Goal: Find specific page/section: Locate a particular part of the current website

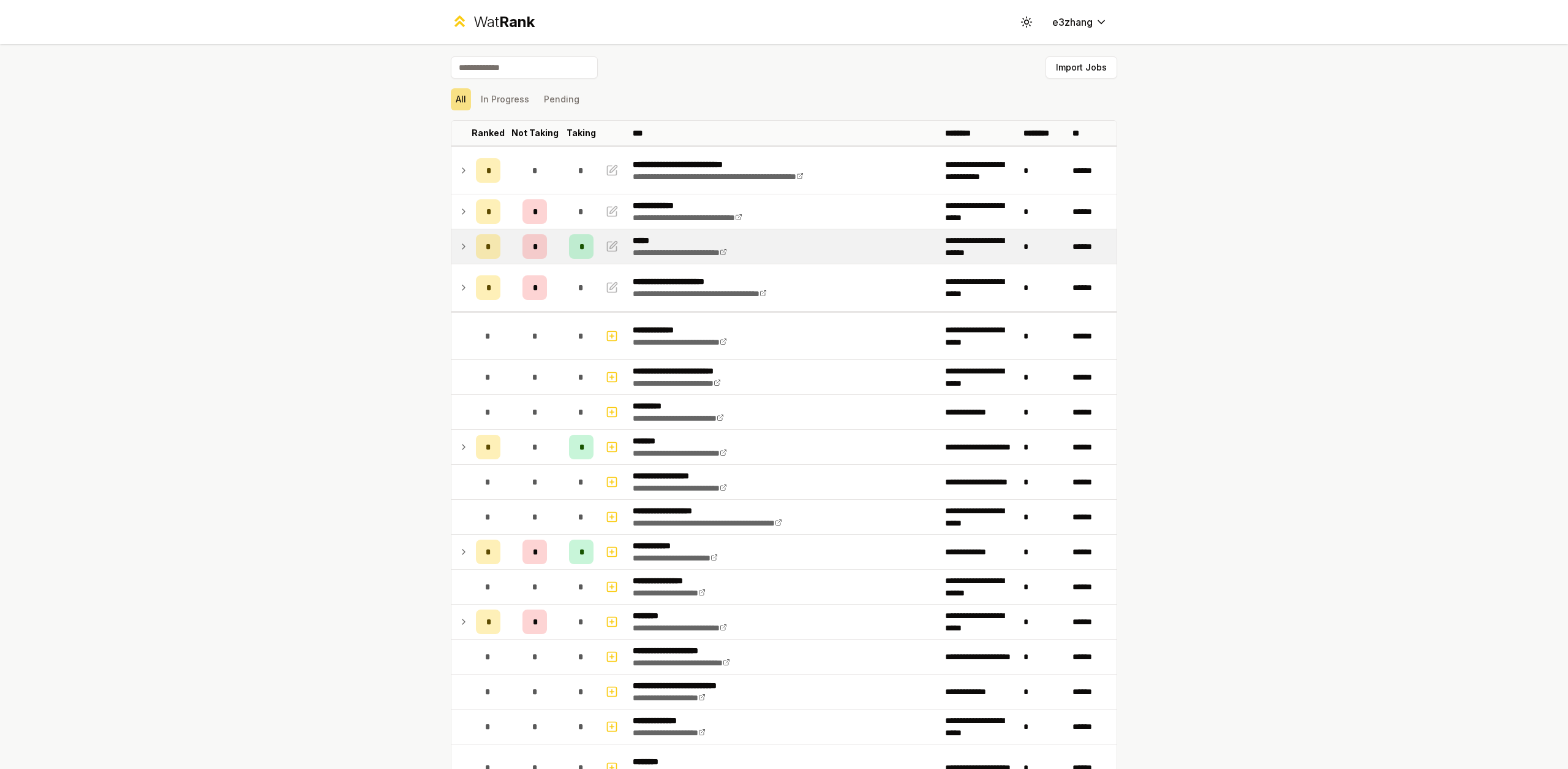
click at [471, 249] on td "*" at bounding box center [488, 246] width 34 height 35
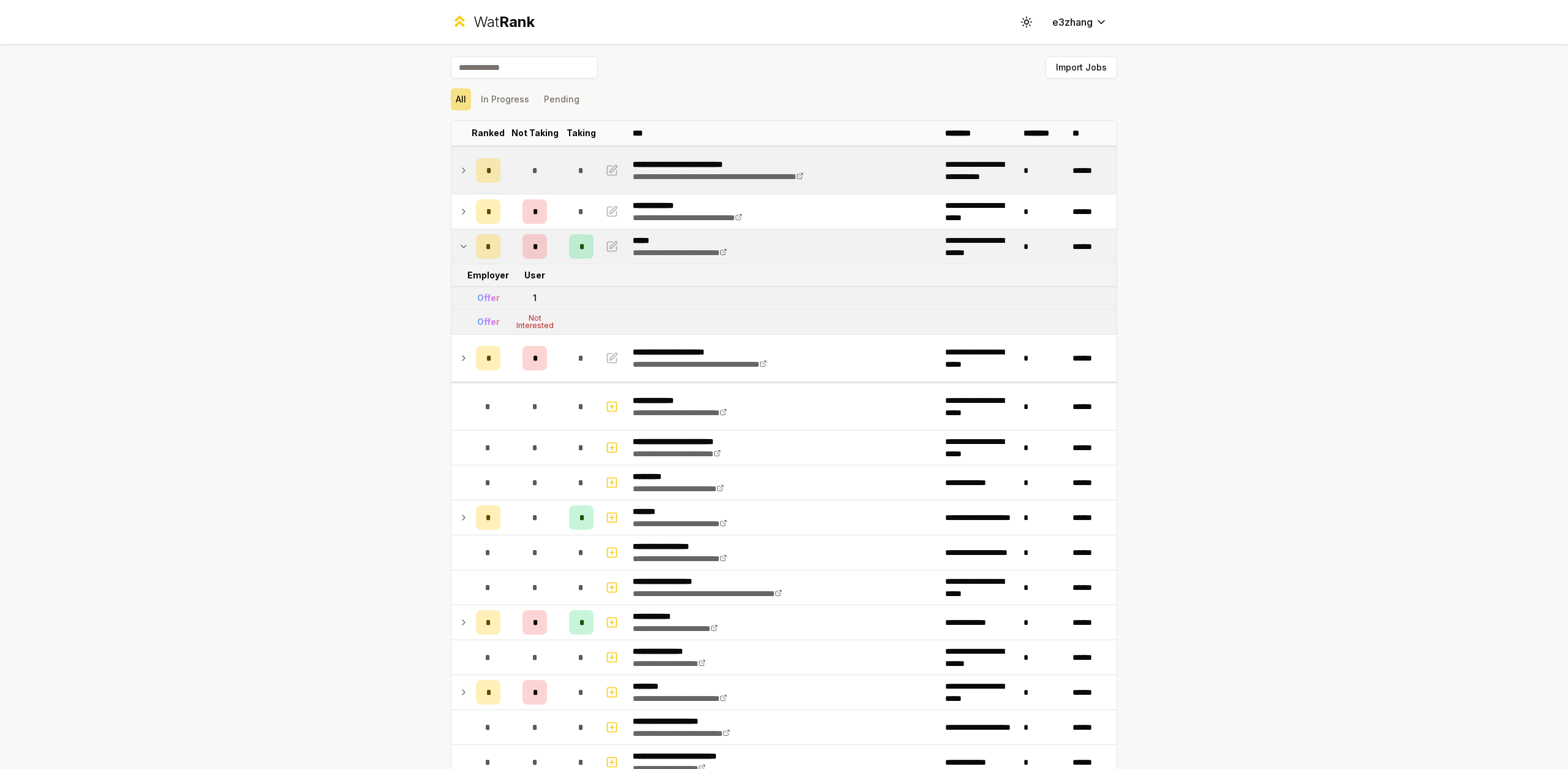
click at [482, 181] on div "*" at bounding box center [488, 170] width 25 height 25
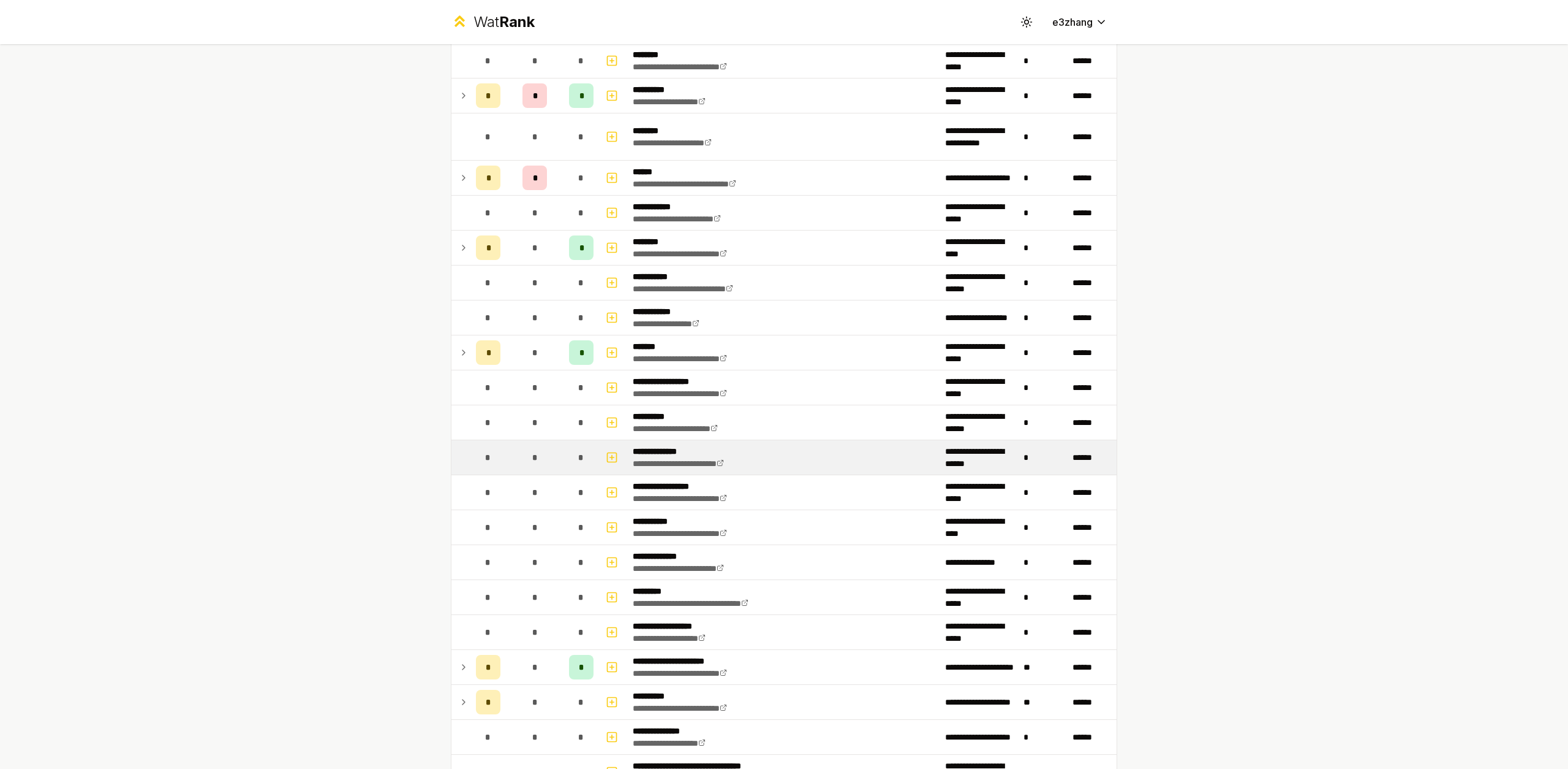
scroll to position [1407, 0]
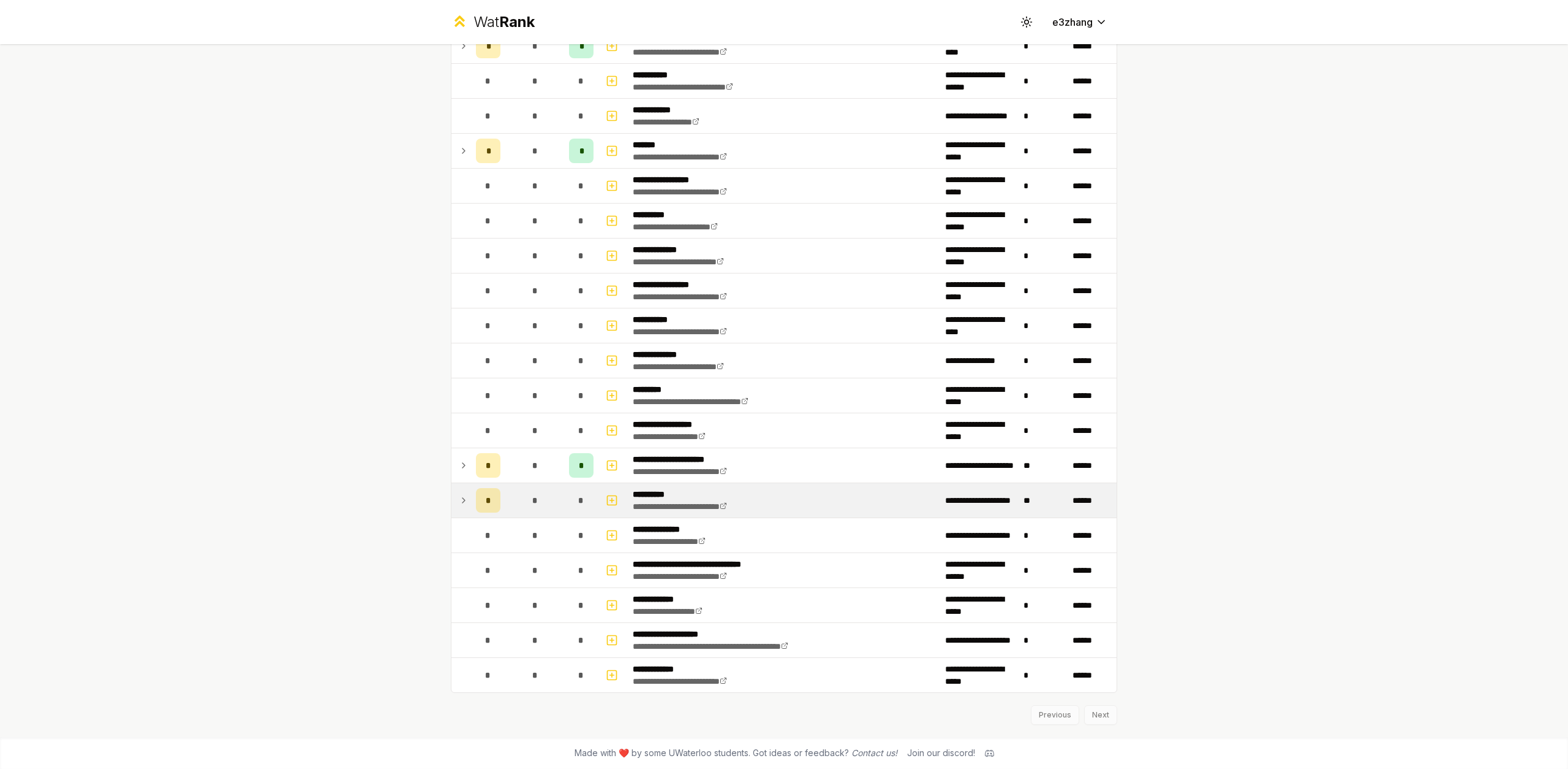
click at [718, 490] on p "**********" at bounding box center [694, 494] width 123 height 12
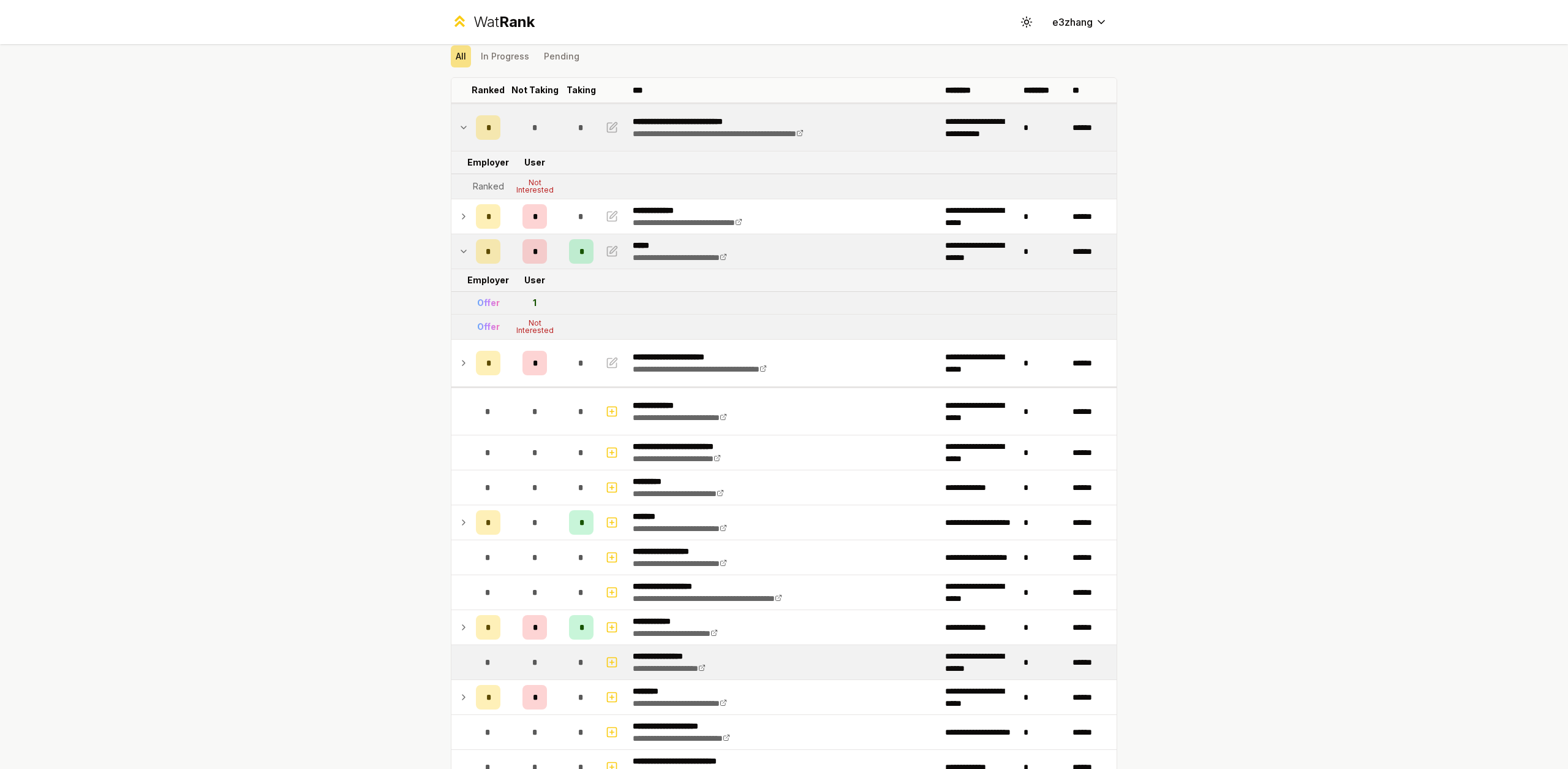
scroll to position [0, 0]
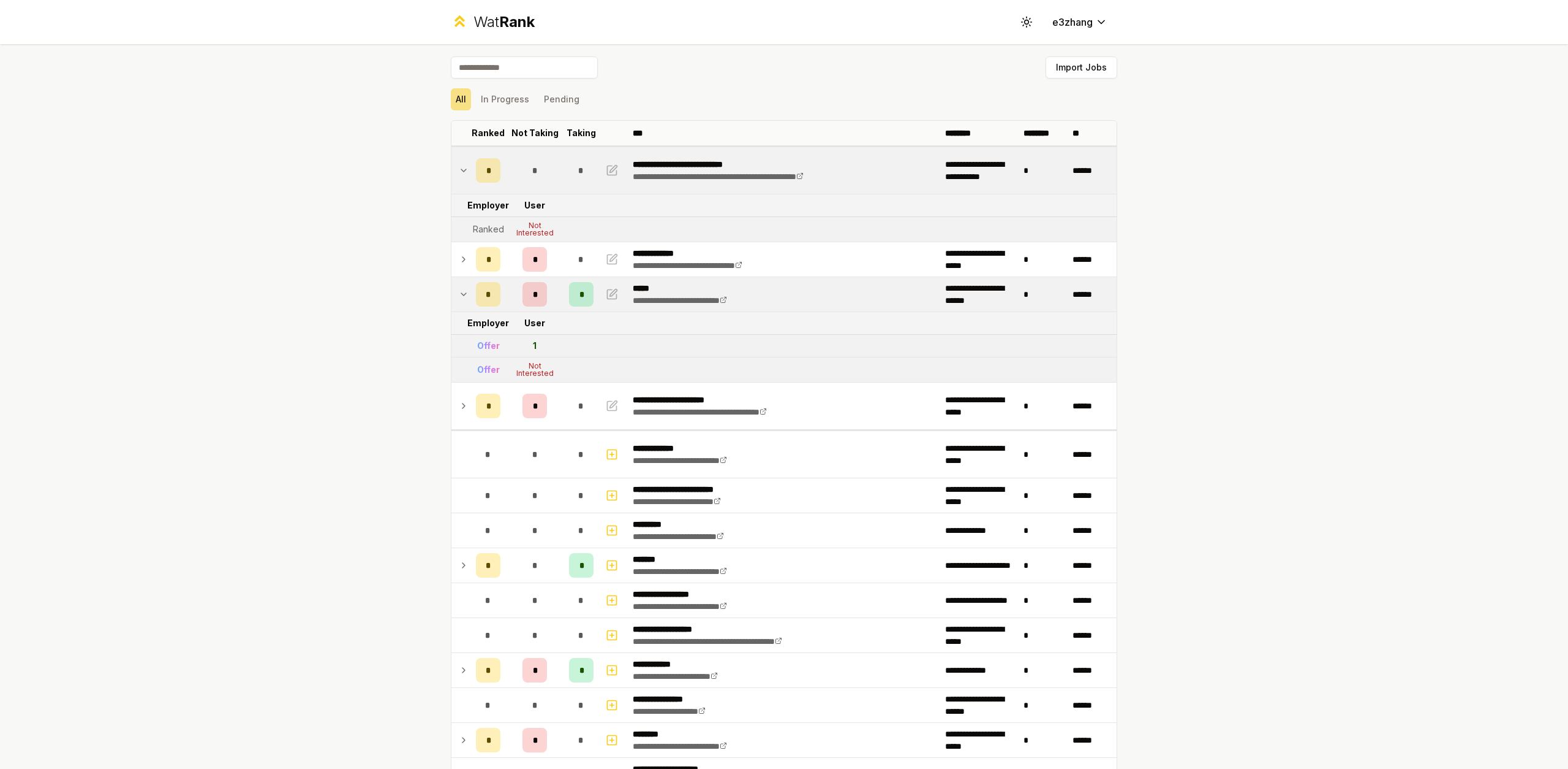
click at [825, 301] on td "**********" at bounding box center [784, 294] width 312 height 35
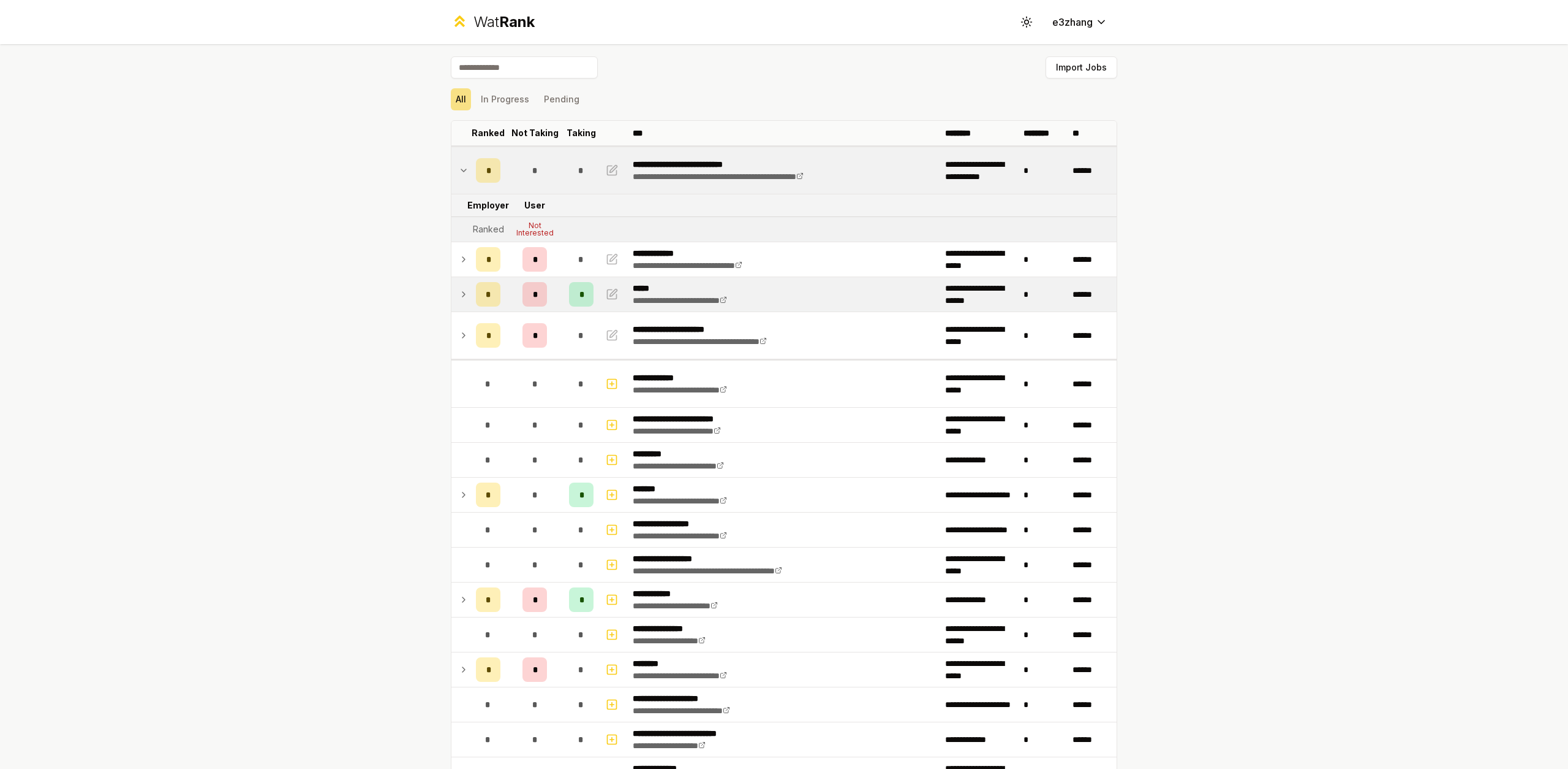
click at [459, 295] on icon at bounding box center [464, 294] width 10 height 15
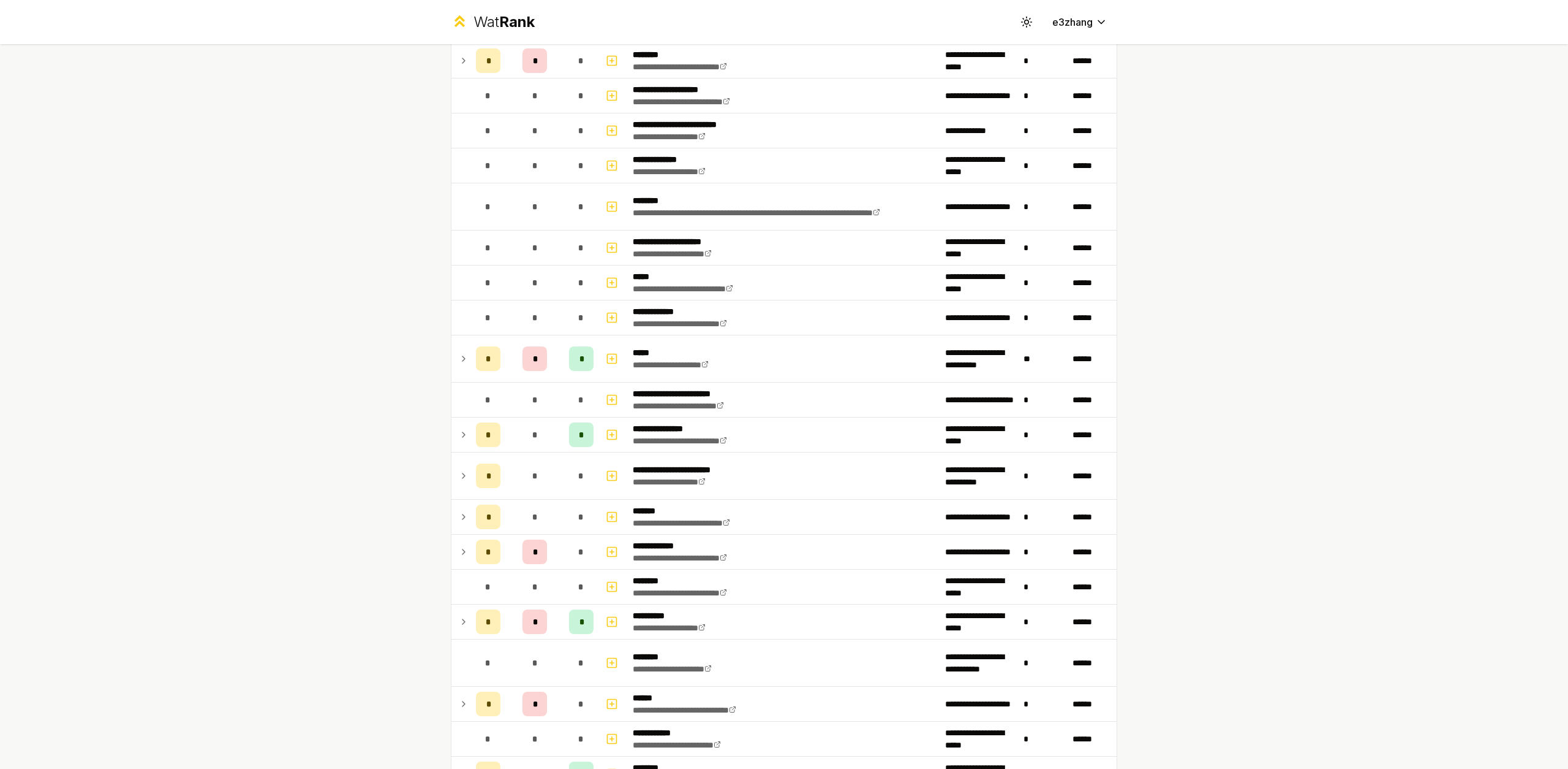
scroll to position [1475, 0]
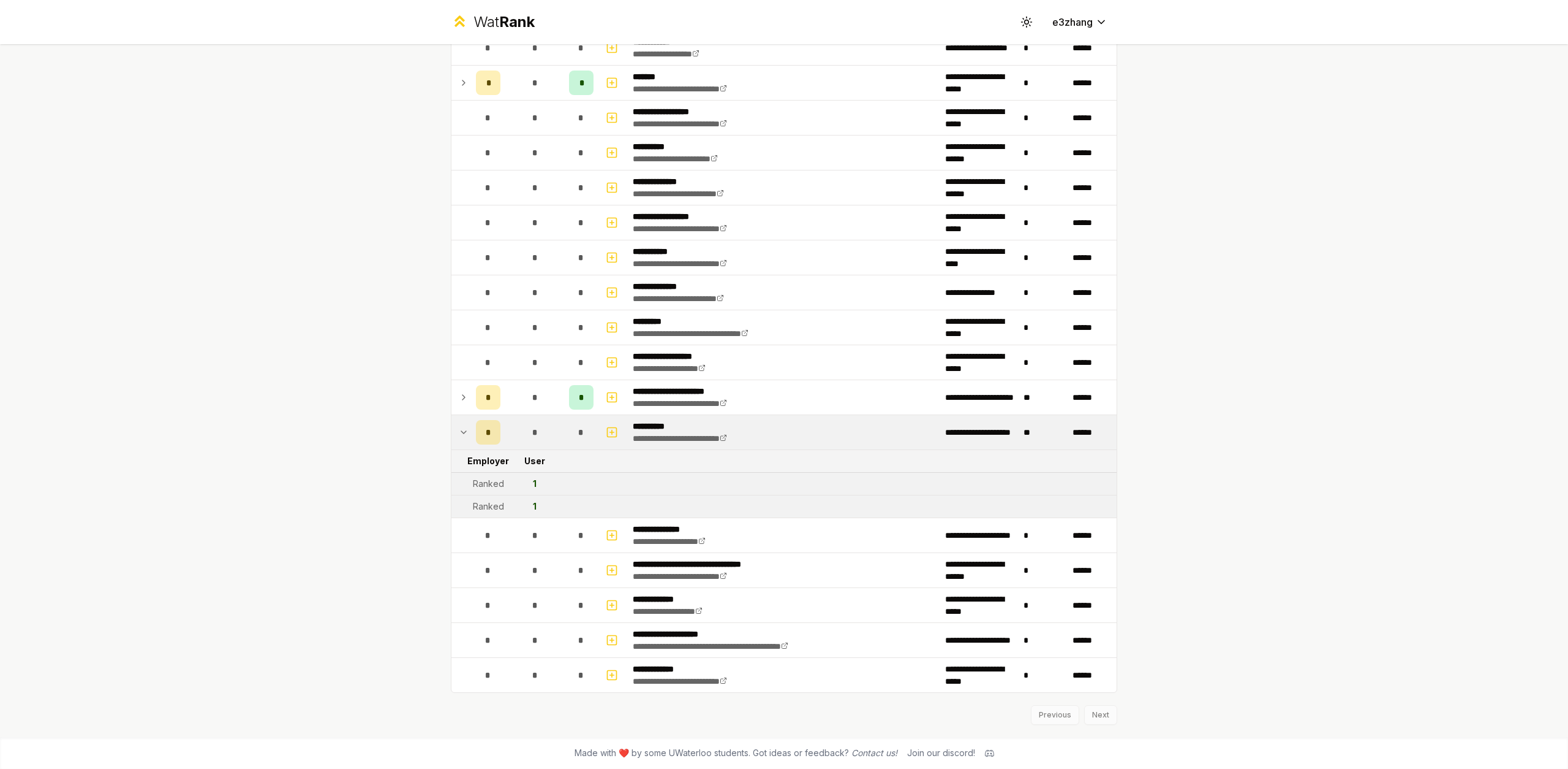
click at [1092, 722] on div "Previous Next" at bounding box center [784, 708] width 666 height 32
click at [1093, 719] on div "Previous Next" at bounding box center [784, 708] width 666 height 32
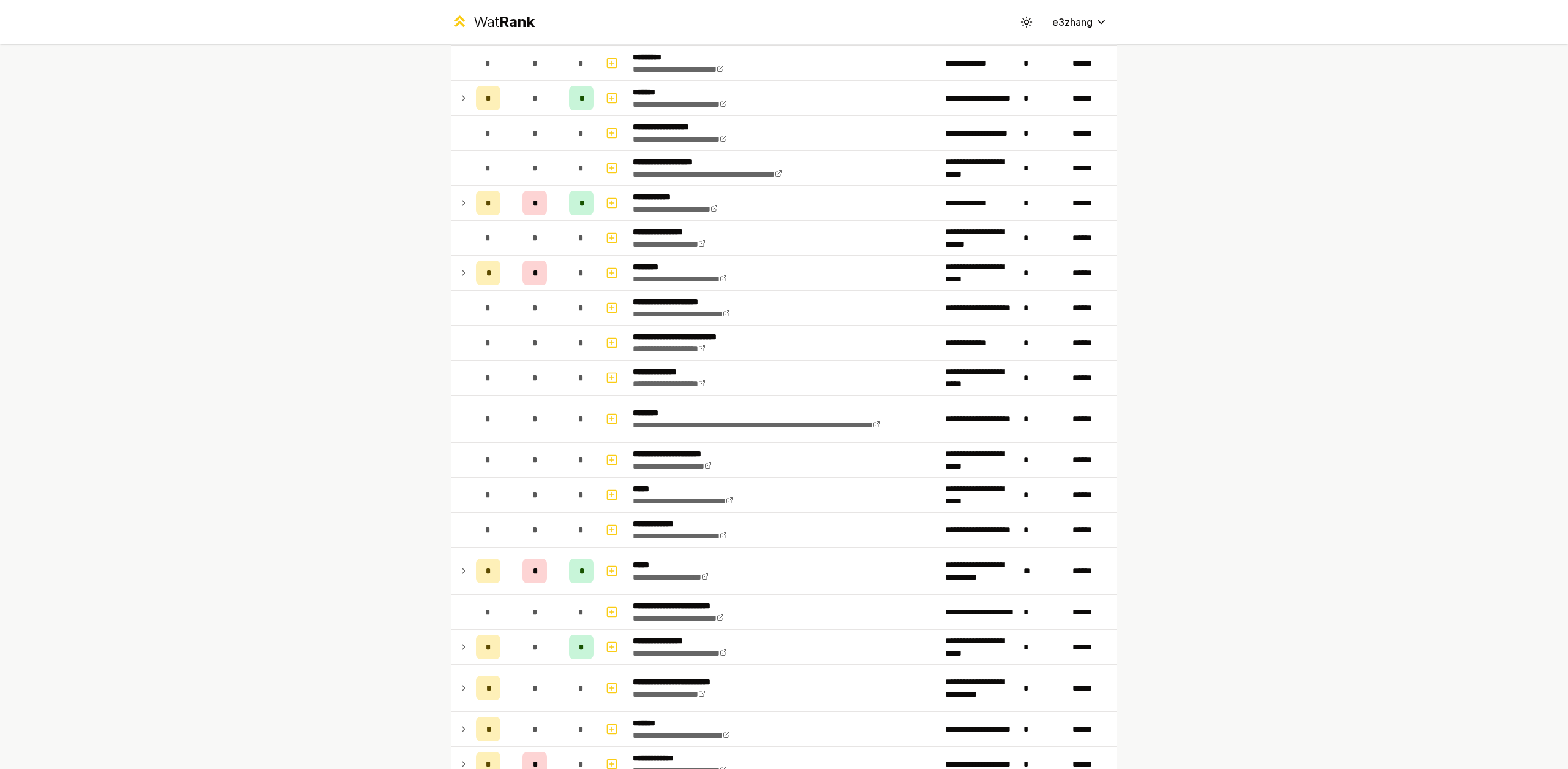
scroll to position [0, 0]
